Goal: Task Accomplishment & Management: Use online tool/utility

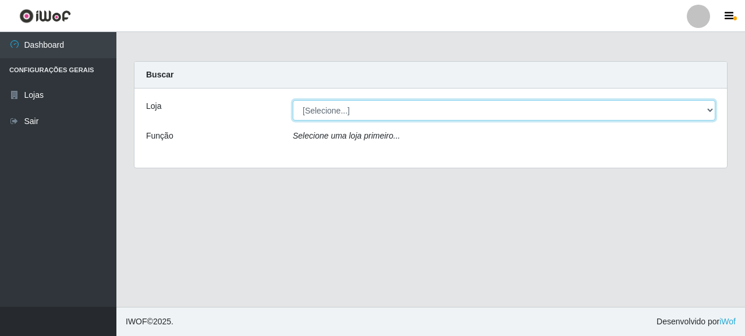
click at [338, 113] on select "[Selecione...] Supermercado Queiroz - [GEOGRAPHIC_DATA]" at bounding box center [504, 110] width 423 height 20
select select "496"
click at [293, 100] on select "[Selecione...] Supermercado Queiroz - [GEOGRAPHIC_DATA]" at bounding box center [504, 110] width 423 height 20
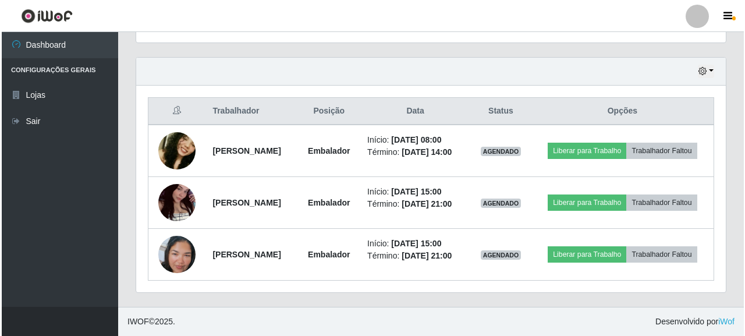
scroll to position [408, 0]
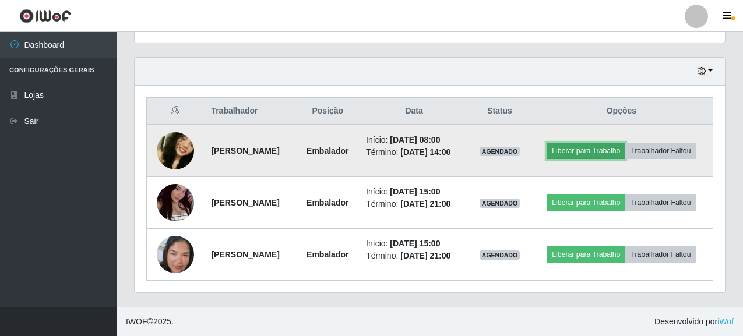
click at [625, 143] on button "Liberar para Trabalho" at bounding box center [585, 151] width 79 height 16
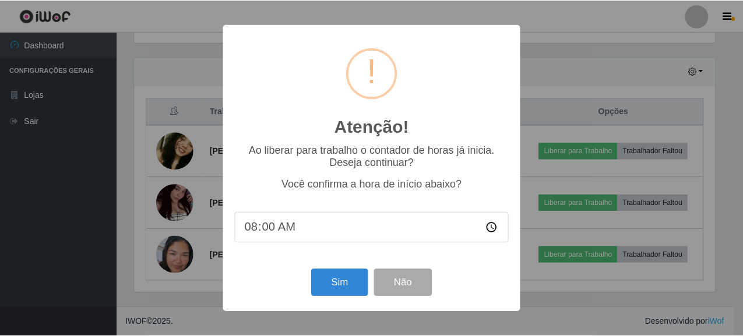
scroll to position [242, 583]
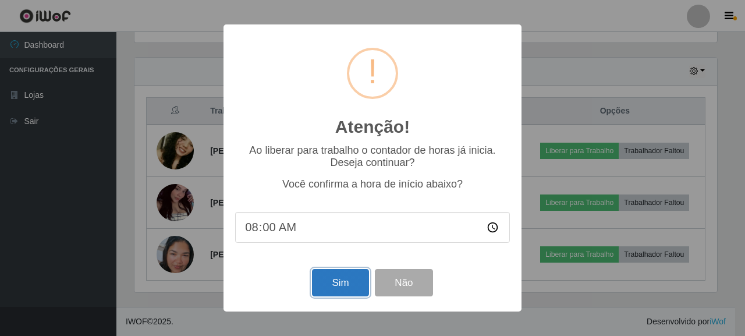
click at [345, 284] on button "Sim" at bounding box center [340, 282] width 56 height 27
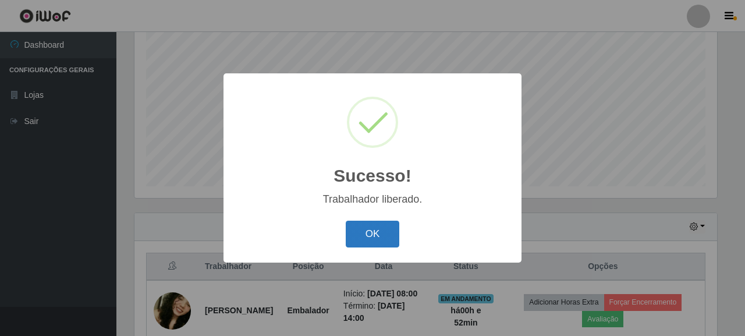
click at [359, 229] on button "OK" at bounding box center [373, 234] width 54 height 27
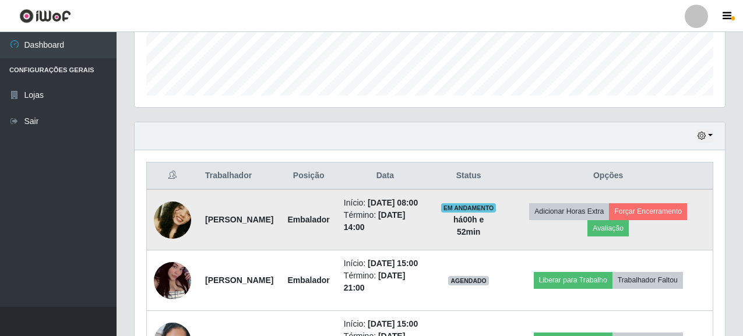
scroll to position [349, 0]
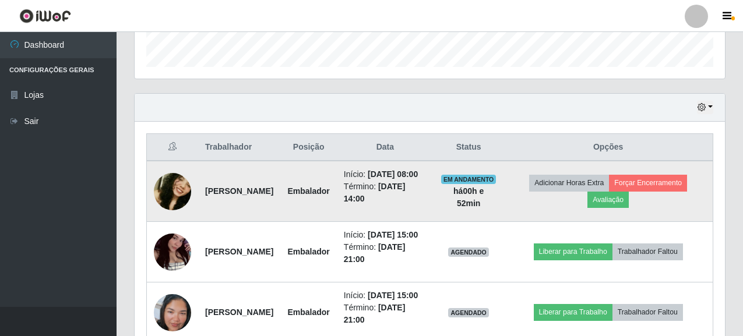
drag, startPoint x: 202, startPoint y: 199, endPoint x: 304, endPoint y: 202, distance: 102.0
click at [280, 202] on td "[PERSON_NAME]" at bounding box center [239, 191] width 82 height 61
copy strong "[PERSON_NAME]"
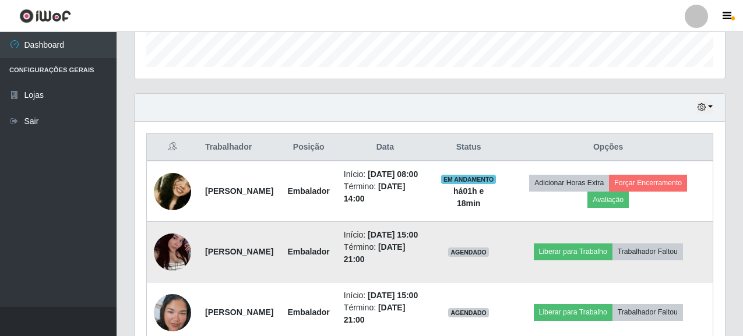
scroll to position [448, 0]
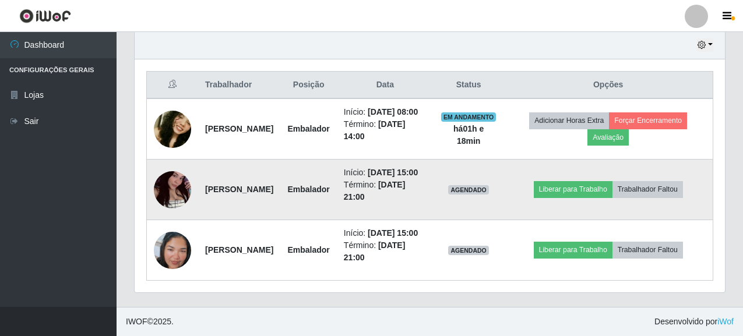
drag, startPoint x: 205, startPoint y: 167, endPoint x: 240, endPoint y: 182, distance: 38.1
click at [240, 182] on td "[PERSON_NAME]" at bounding box center [239, 190] width 82 height 61
copy strong "[PERSON_NAME]"
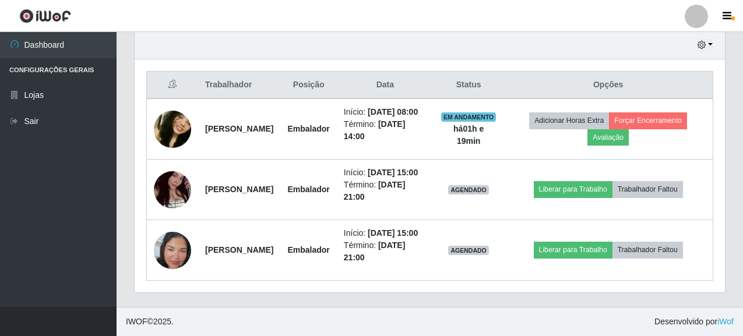
click at [207, 285] on div "Trabalhador Posição Data Status Opções [PERSON_NAME] Início: [DATE] 08:00 Térmi…" at bounding box center [430, 175] width 590 height 233
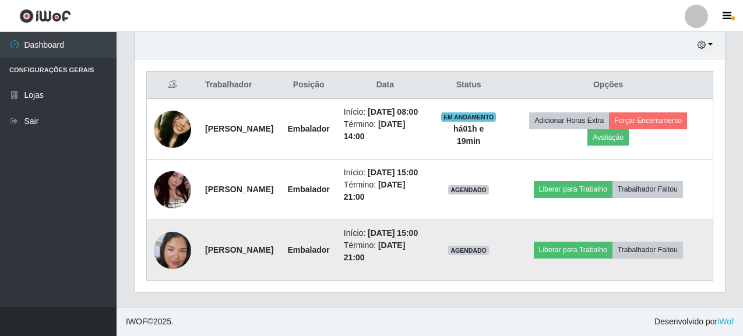
drag, startPoint x: 205, startPoint y: 238, endPoint x: 250, endPoint y: 256, distance: 48.9
click at [250, 256] on td "[PERSON_NAME]" at bounding box center [239, 250] width 82 height 61
copy strong "[PERSON_NAME]"
